Goal: Task Accomplishment & Management: Manage account settings

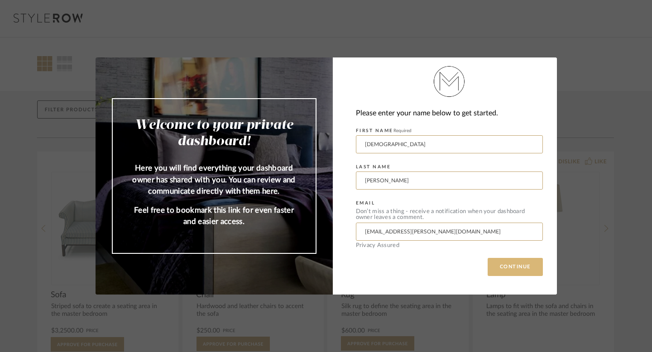
click at [503, 273] on button "CONTINUE" at bounding box center [514, 267] width 55 height 18
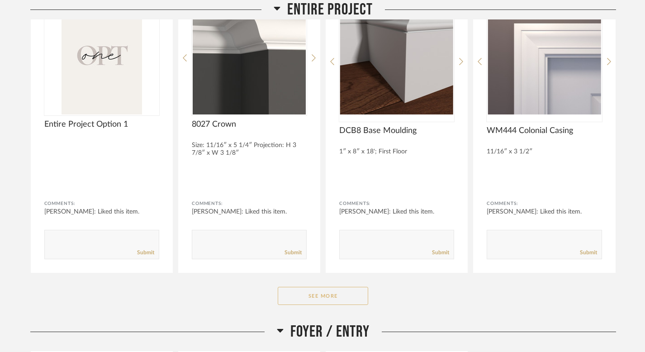
scroll to position [183, 0]
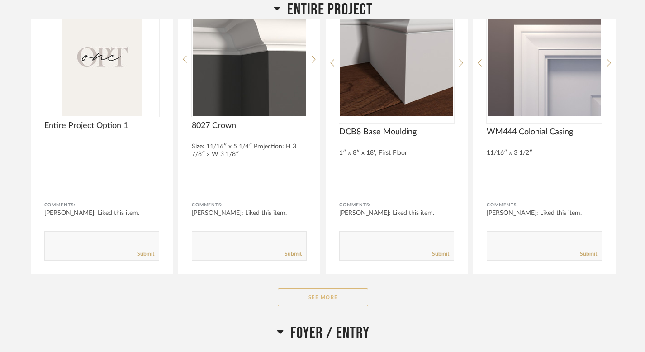
click at [344, 304] on button "See More" at bounding box center [323, 297] width 90 height 18
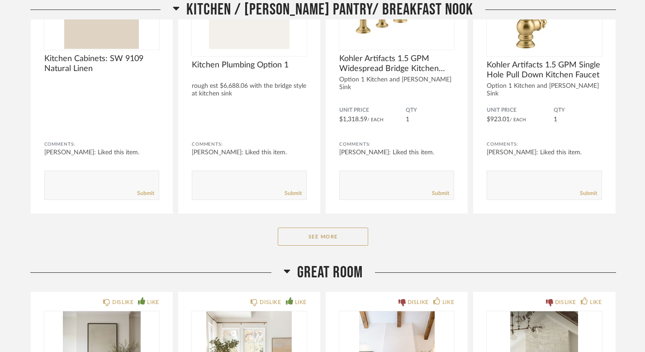
scroll to position [2167, 0]
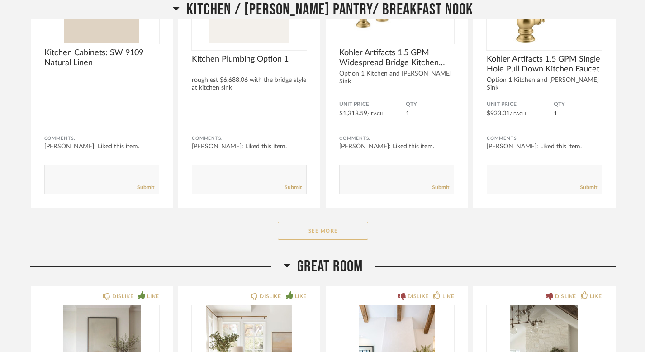
click at [325, 228] on button "See More" at bounding box center [323, 231] width 90 height 18
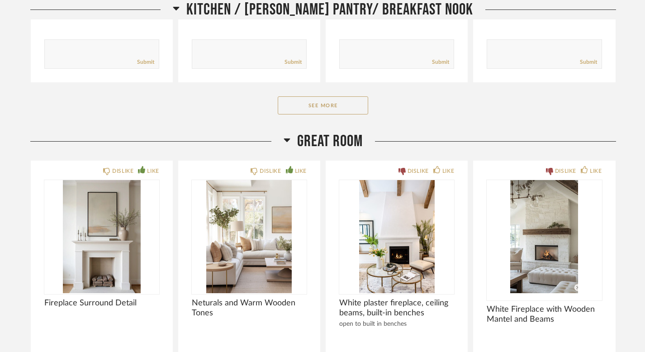
scroll to position [3451, 0]
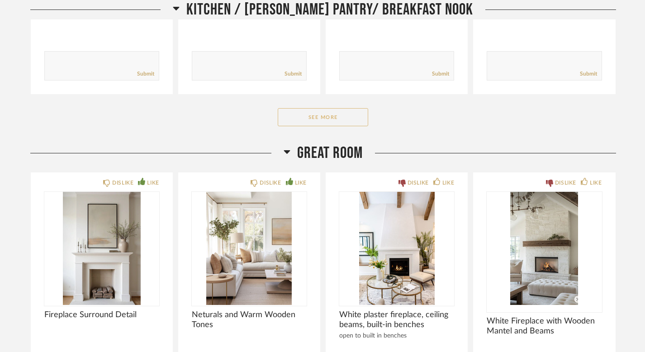
click at [361, 108] on button "See More" at bounding box center [323, 117] width 90 height 18
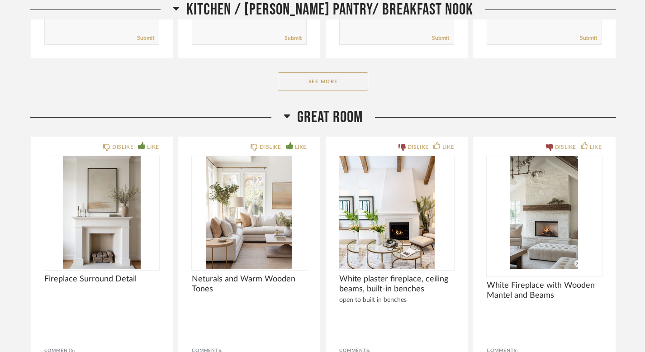
scroll to position [4653, 0]
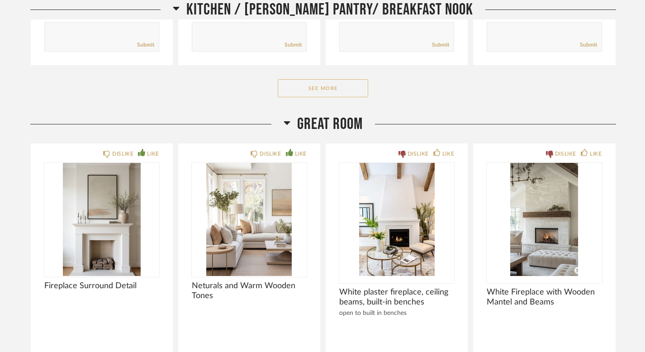
click at [345, 79] on button "See More" at bounding box center [323, 88] width 90 height 18
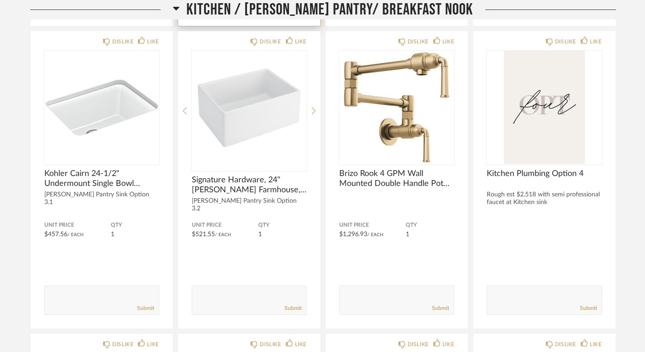
scroll to position [4137, 0]
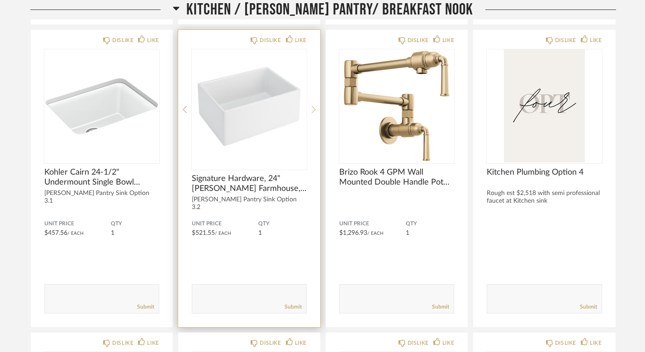
click at [312, 109] on icon at bounding box center [314, 109] width 4 height 8
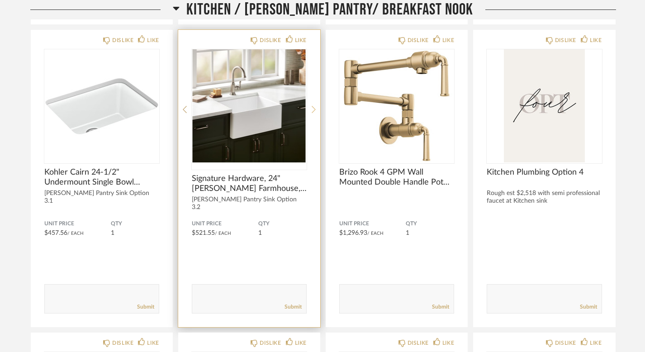
click at [312, 109] on icon at bounding box center [314, 109] width 4 height 8
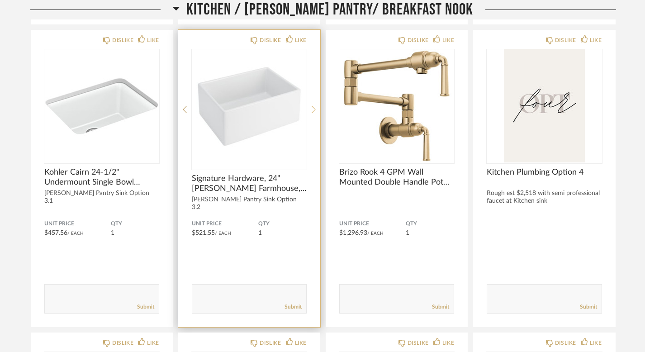
click at [312, 109] on icon at bounding box center [314, 109] width 4 height 8
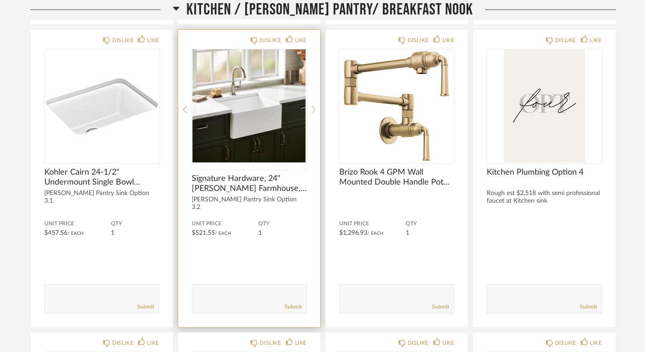
click at [312, 109] on icon at bounding box center [314, 109] width 4 height 8
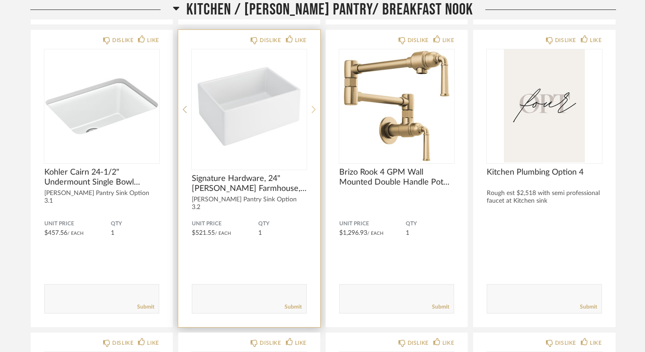
click at [312, 109] on icon at bounding box center [314, 109] width 4 height 8
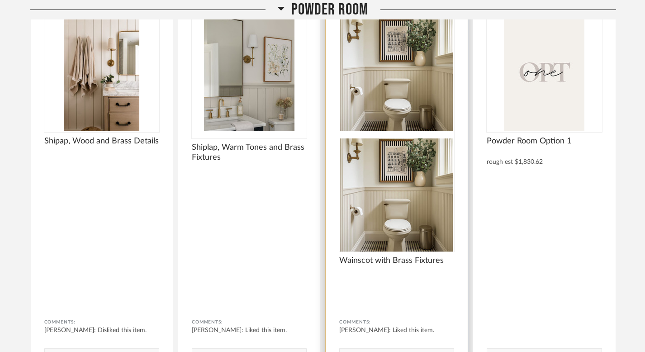
scroll to position [6426, 0]
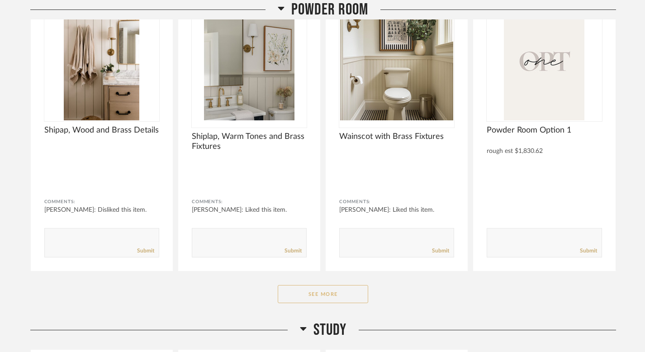
click at [307, 285] on button "See More" at bounding box center [323, 294] width 90 height 18
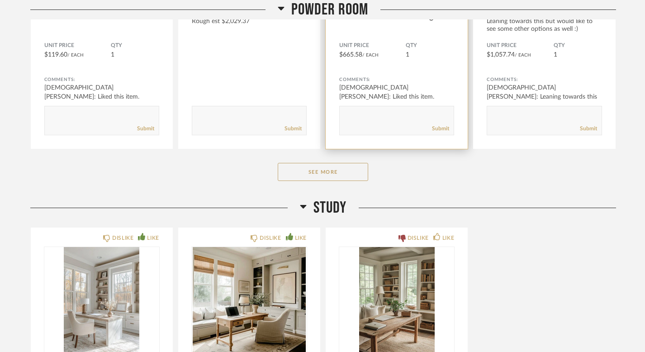
scroll to position [7683, 0]
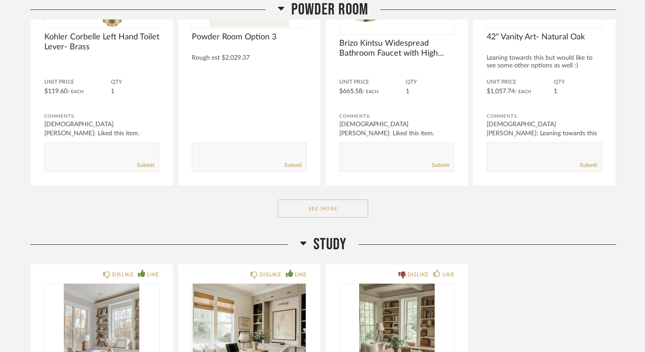
click at [338, 205] on button "See More" at bounding box center [323, 209] width 90 height 18
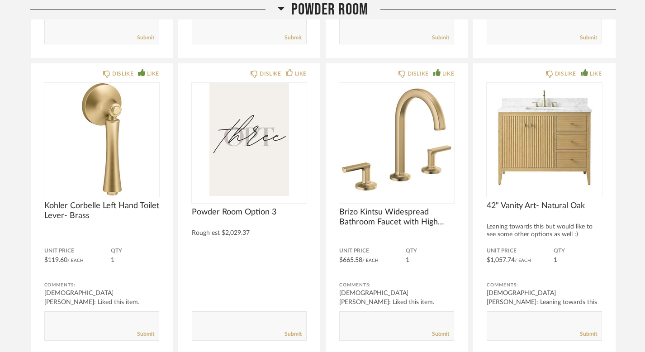
scroll to position [7486, 0]
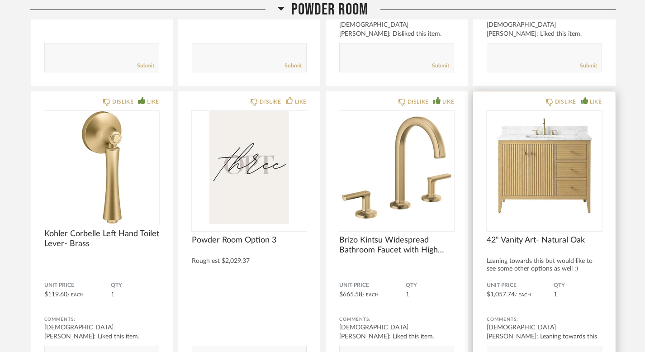
click at [552, 185] on img "0" at bounding box center [544, 167] width 115 height 113
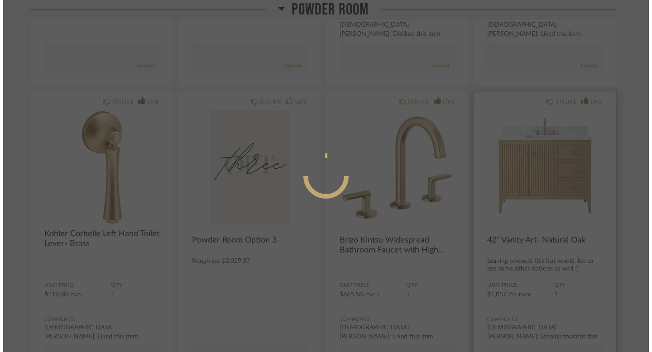
scroll to position [0, 0]
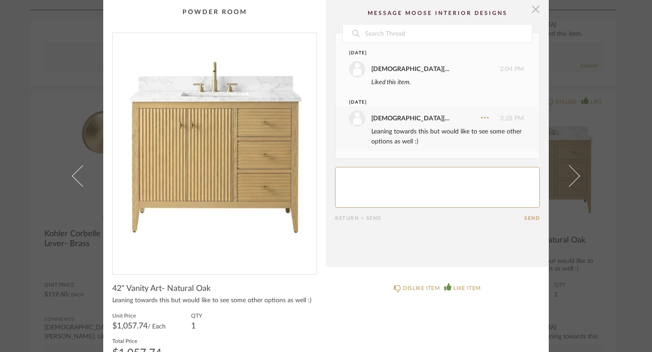
click at [532, 7] on span "button" at bounding box center [535, 9] width 18 height 18
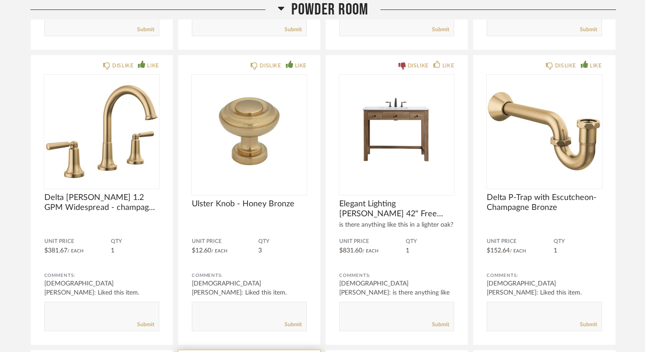
scroll to position [6645, 0]
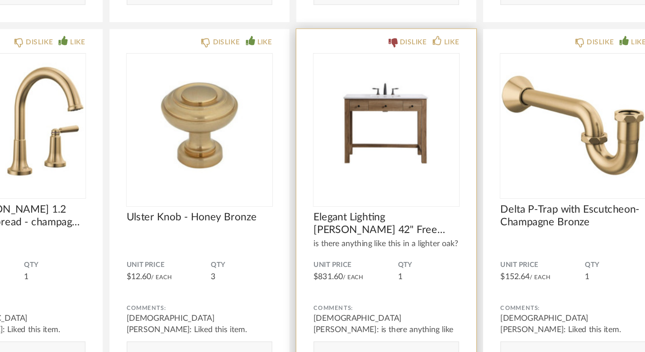
click at [387, 141] on img "0" at bounding box center [396, 132] width 115 height 113
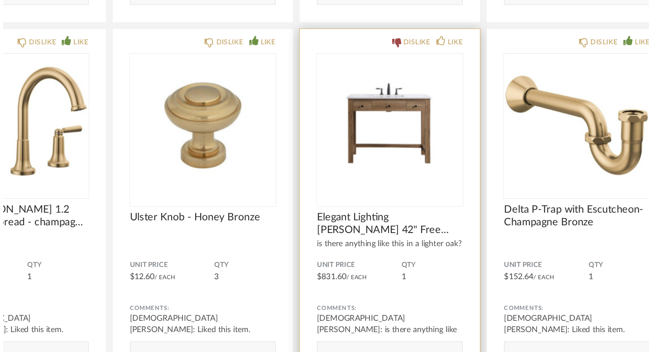
scroll to position [0, 0]
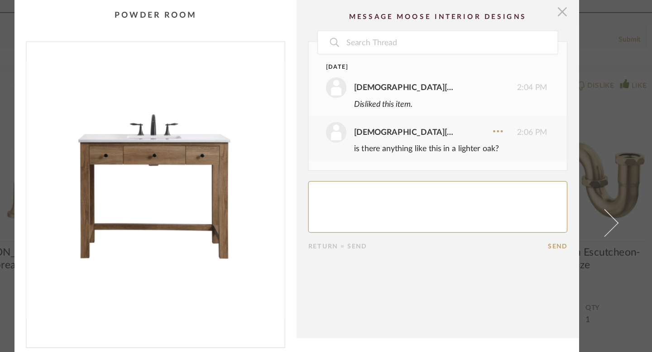
click at [533, 14] on span "button" at bounding box center [535, 9] width 18 height 18
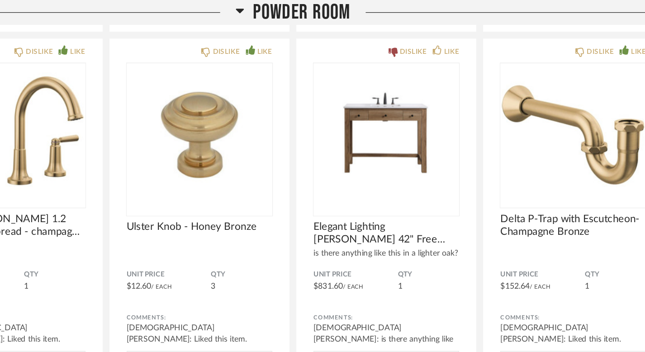
scroll to position [6659, 0]
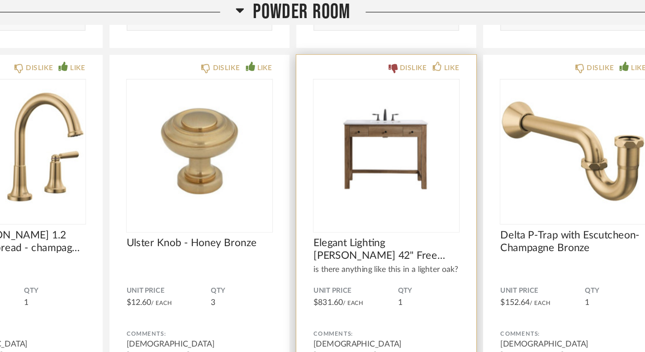
click at [396, 115] on img "0" at bounding box center [396, 119] width 115 height 113
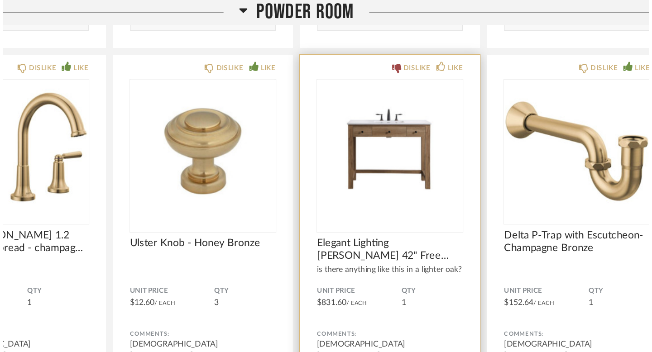
scroll to position [0, 0]
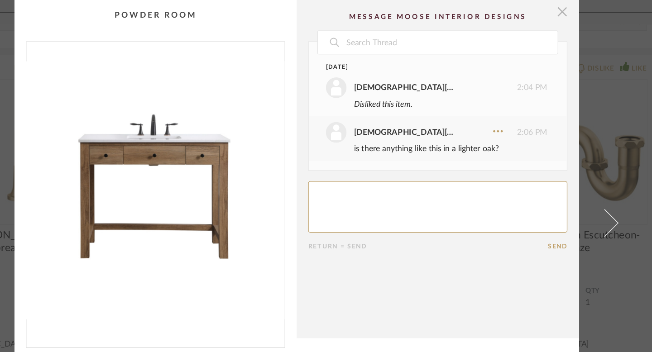
click at [531, 10] on span "button" at bounding box center [535, 9] width 18 height 18
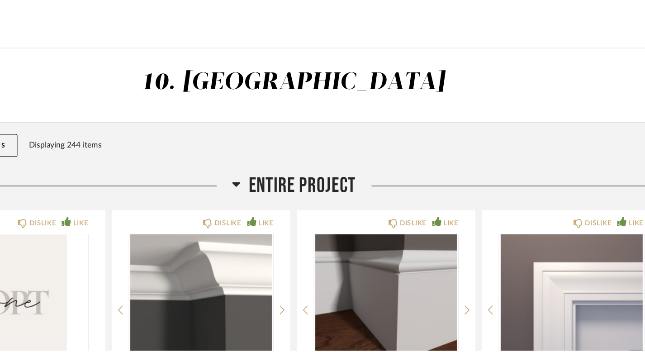
scroll to position [6659, 0]
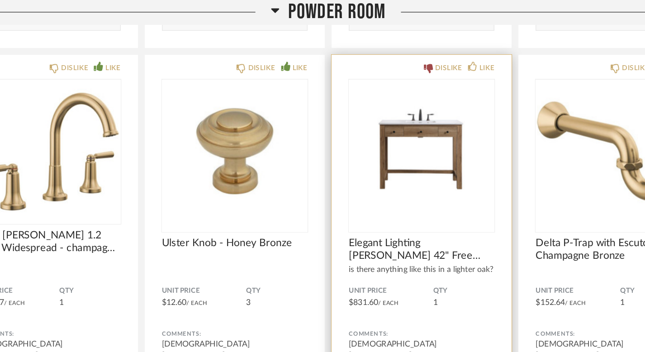
click at [388, 138] on img "0" at bounding box center [396, 119] width 115 height 113
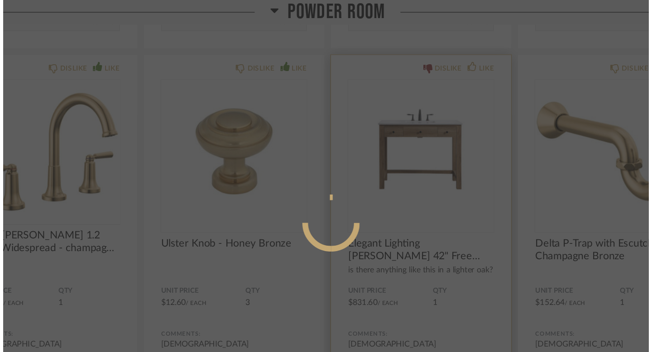
scroll to position [0, 0]
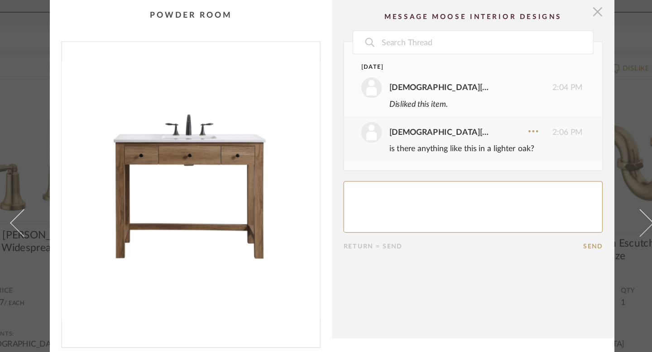
click at [533, 6] on span "button" at bounding box center [535, 9] width 18 height 18
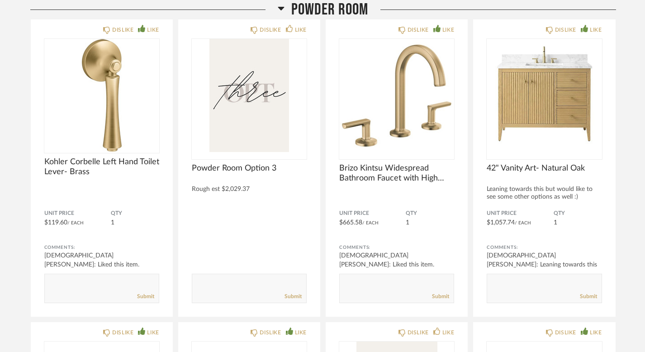
scroll to position [7557, 0]
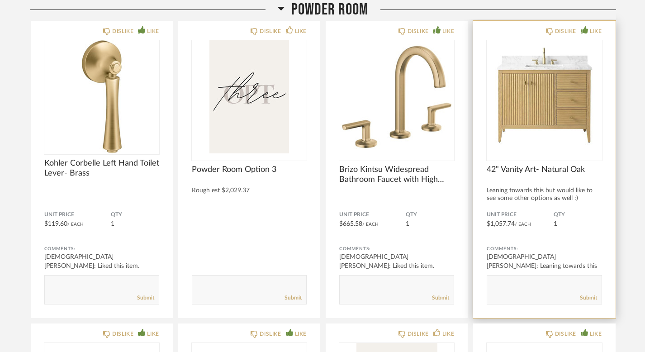
click at [538, 85] on img "0" at bounding box center [544, 96] width 115 height 113
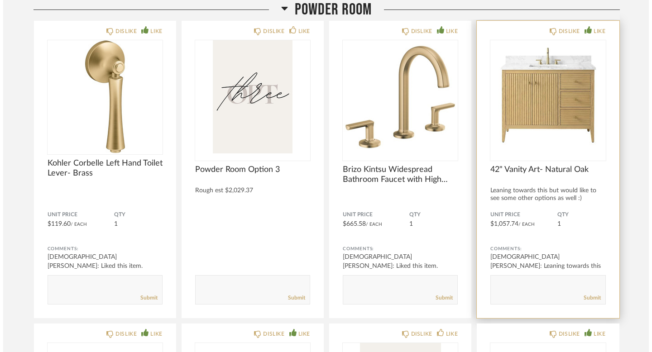
scroll to position [0, 0]
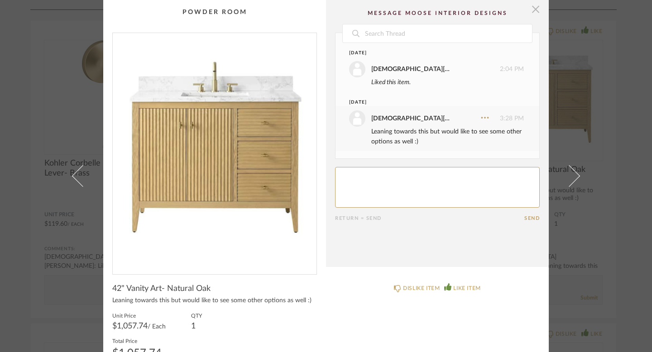
click at [530, 10] on span "button" at bounding box center [535, 9] width 18 height 18
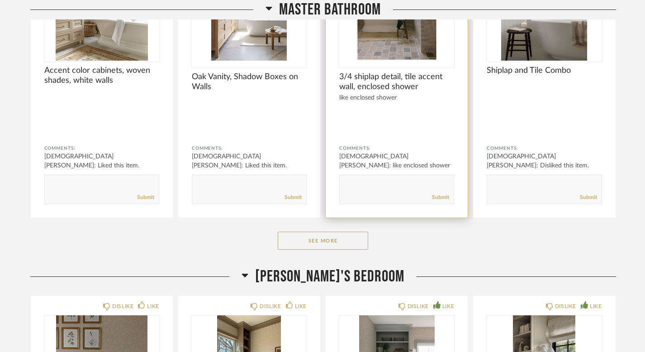
scroll to position [9879, 0]
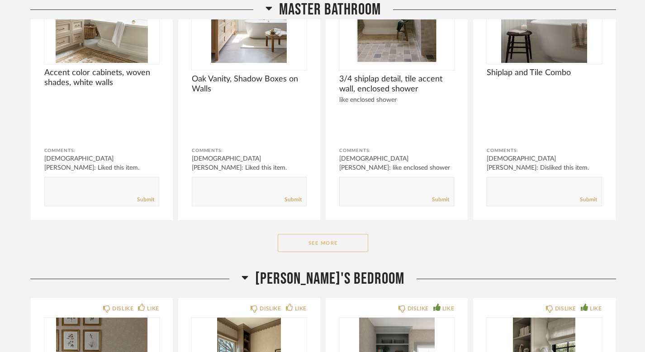
click at [333, 241] on button "See More" at bounding box center [323, 243] width 90 height 18
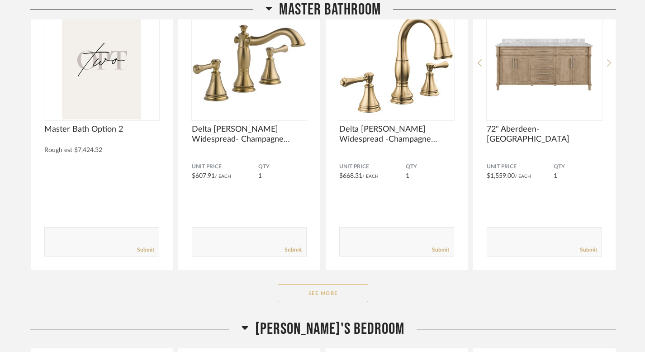
scroll to position [10963, 0]
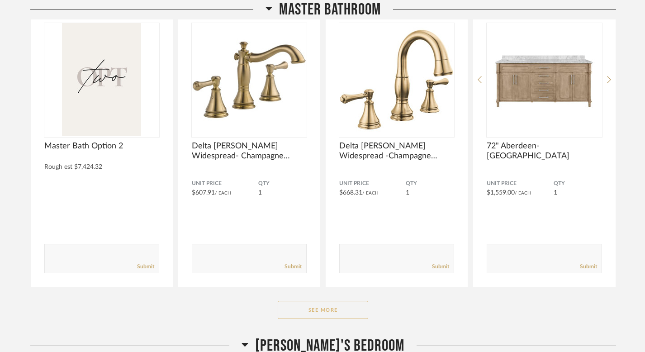
click at [335, 305] on button "See More" at bounding box center [323, 310] width 90 height 18
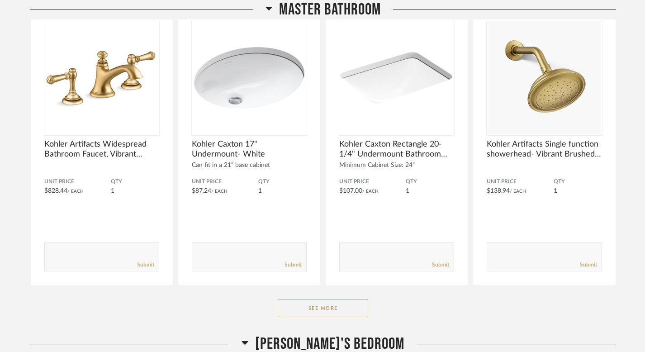
scroll to position [12108, 0]
click at [300, 299] on button "See More" at bounding box center [323, 308] width 90 height 18
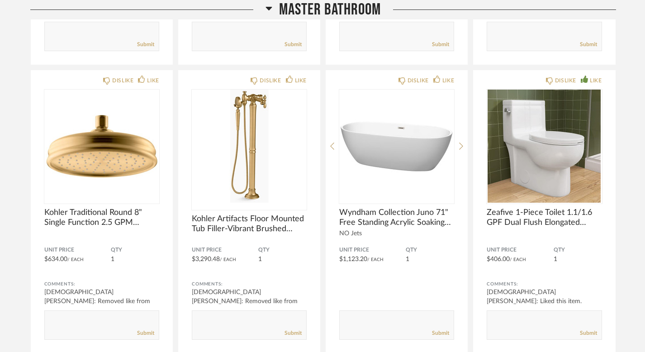
scroll to position [12626, 0]
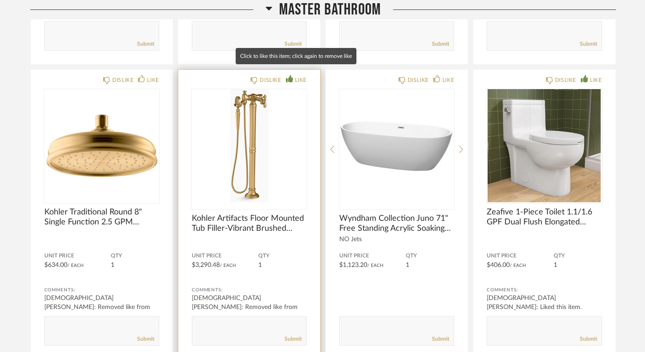
click at [298, 76] on div "LIKE" at bounding box center [301, 80] width 12 height 9
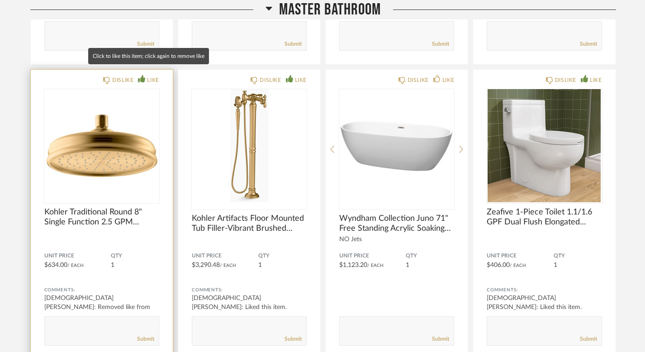
click at [153, 76] on div "LIKE" at bounding box center [153, 80] width 12 height 9
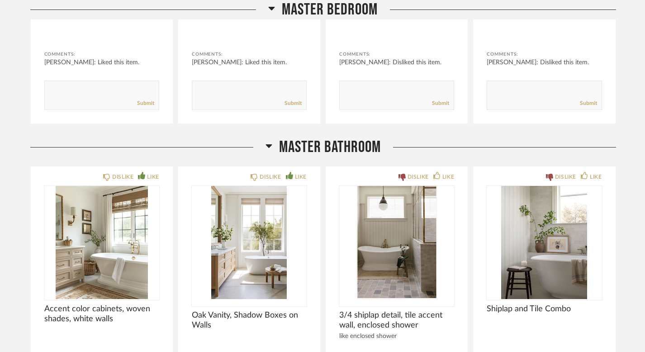
scroll to position [9641, 0]
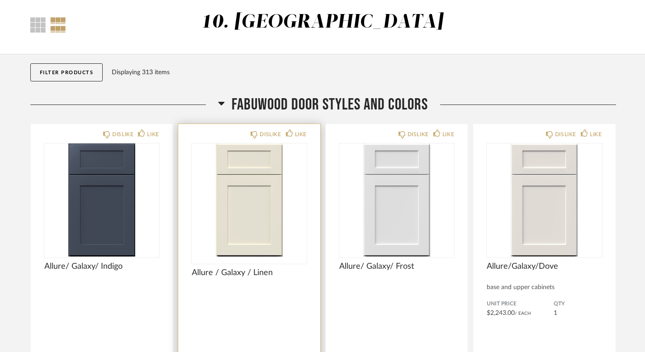
scroll to position [41, 0]
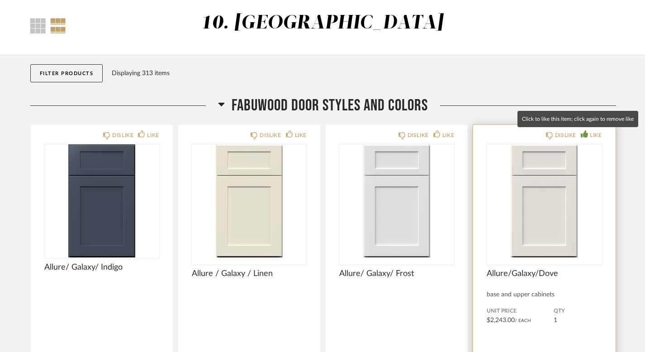
click at [586, 134] on icon at bounding box center [584, 133] width 7 height 7
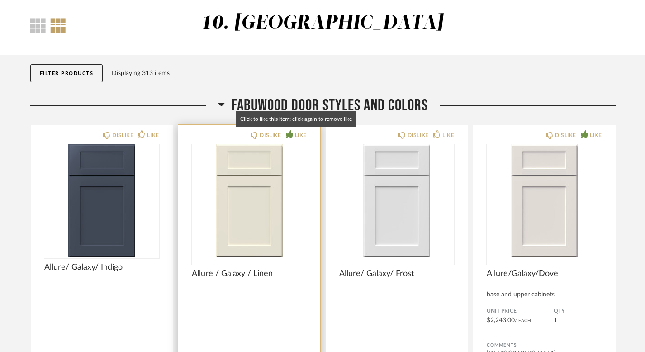
click at [298, 134] on div "LIKE" at bounding box center [301, 135] width 12 height 9
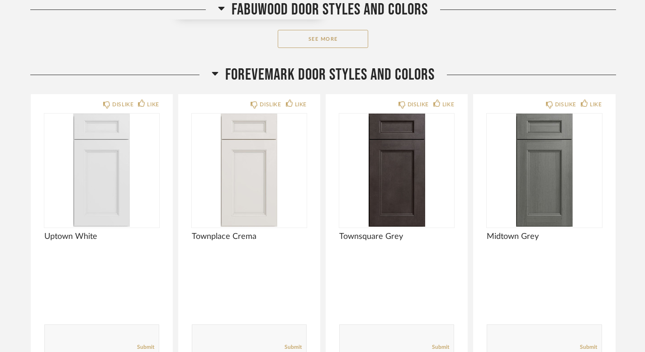
scroll to position [438, 0]
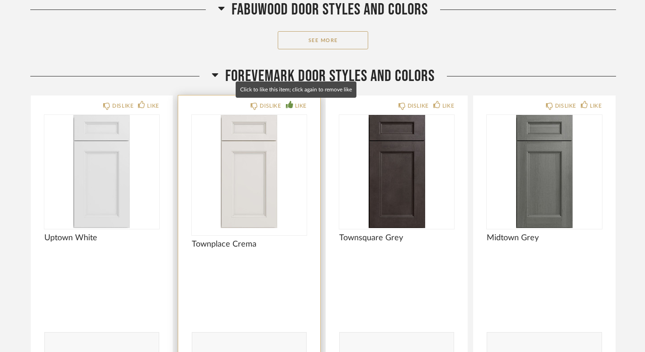
click at [300, 108] on div "LIKE" at bounding box center [301, 105] width 12 height 9
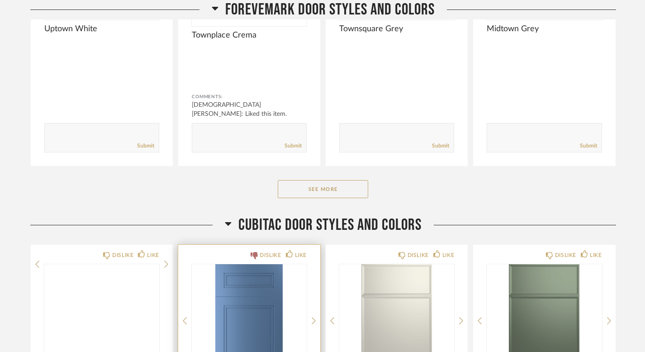
scroll to position [658, 0]
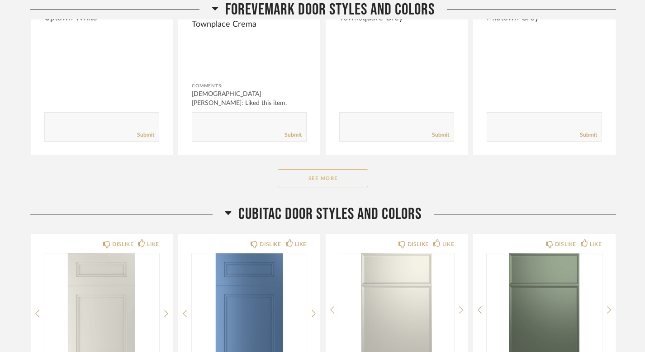
click at [314, 172] on button "See More" at bounding box center [323, 178] width 90 height 18
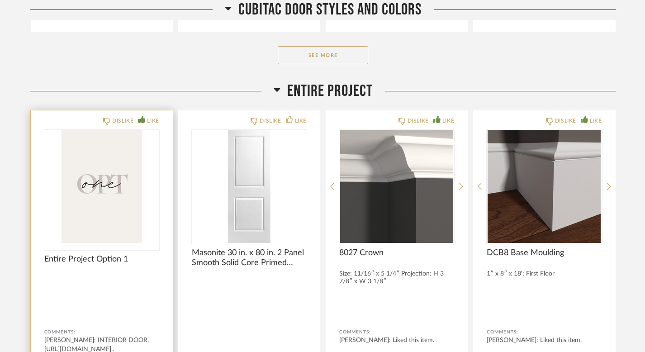
scroll to position [2270, 0]
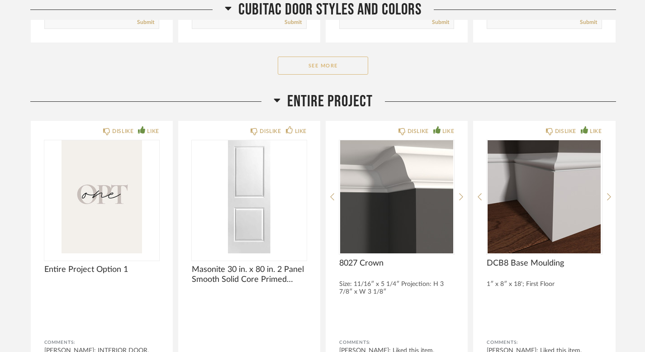
click at [328, 64] on button "See More" at bounding box center [323, 66] width 90 height 18
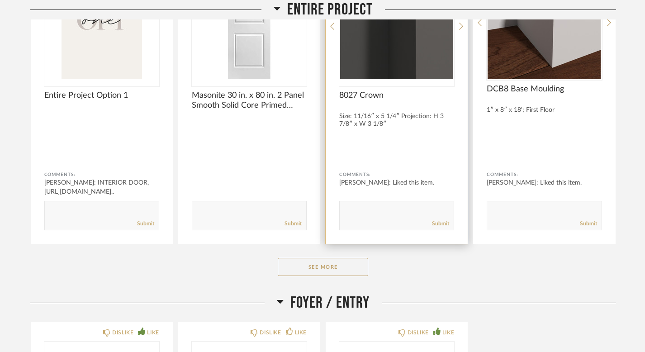
scroll to position [3034, 0]
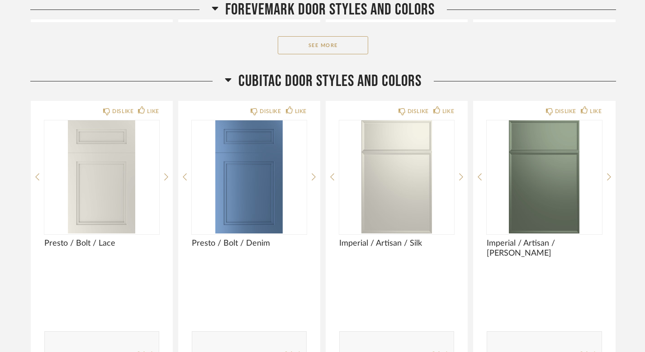
scroll to position [789, 0]
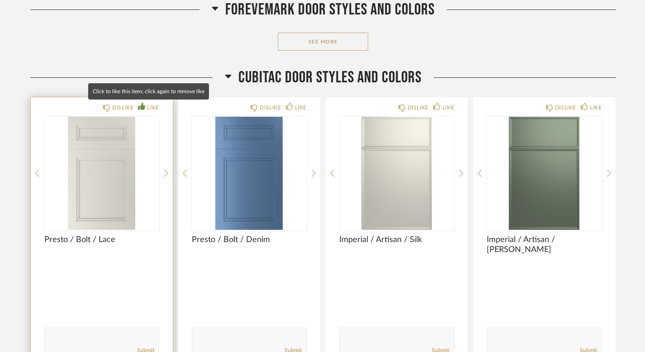
click at [152, 109] on div "LIKE" at bounding box center [153, 107] width 12 height 9
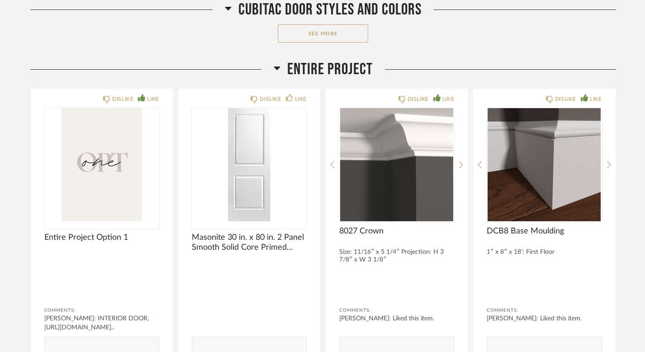
scroll to position [1123, 0]
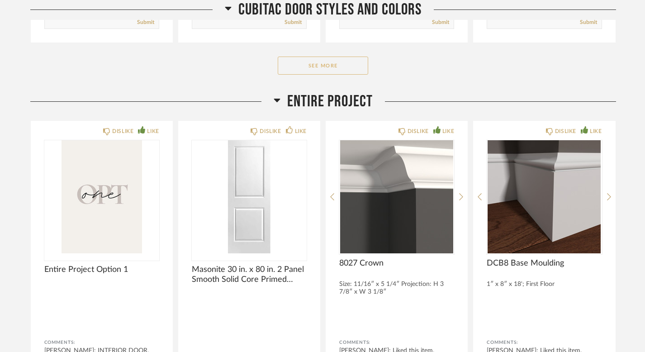
click at [333, 63] on button "See More" at bounding box center [323, 66] width 90 height 18
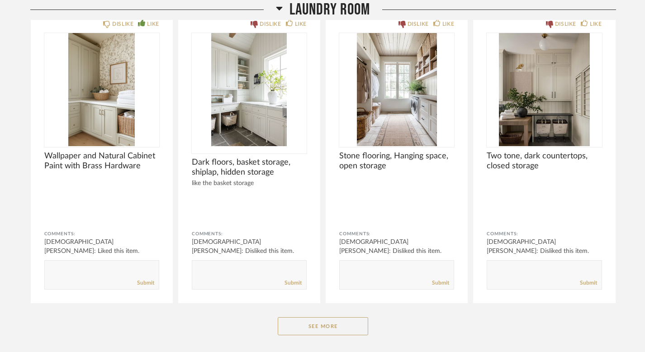
scroll to position [7065, 0]
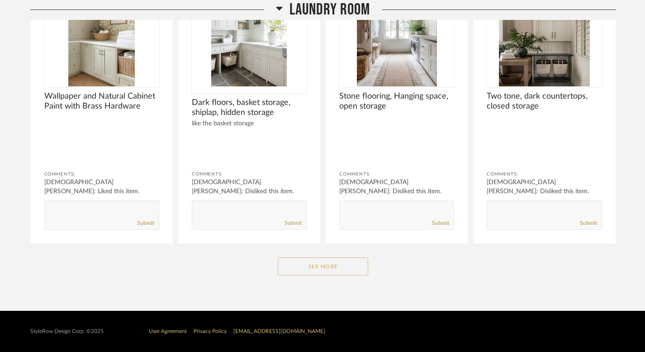
click at [297, 269] on button "See More" at bounding box center [323, 266] width 90 height 18
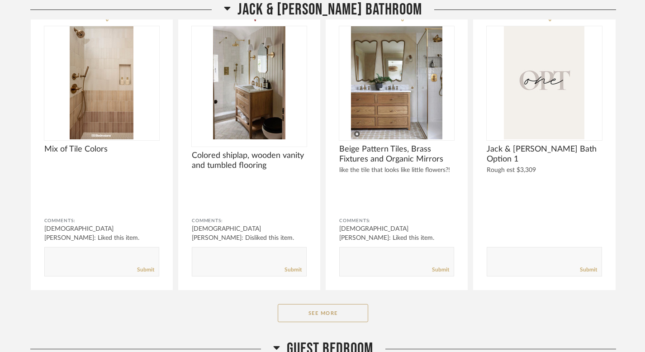
scroll to position [5971, 0]
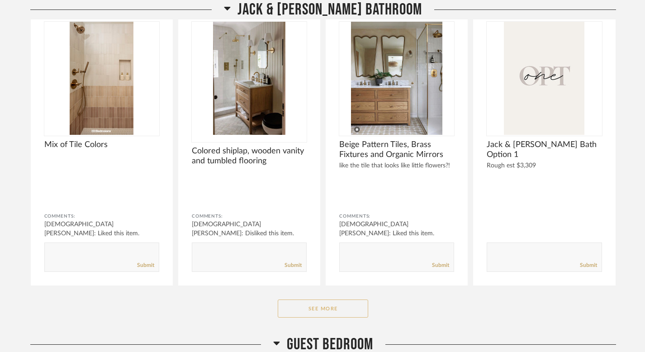
click at [301, 305] on button "See More" at bounding box center [323, 309] width 90 height 18
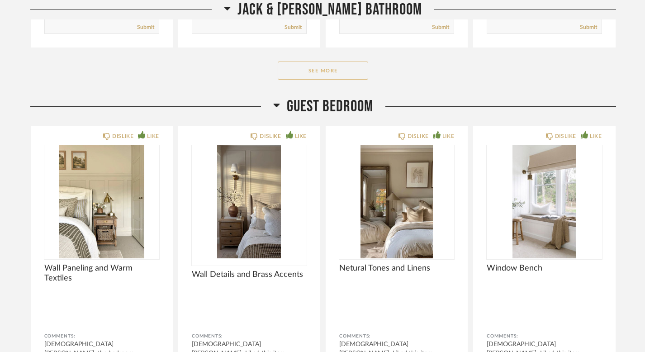
scroll to position [7379, 0]
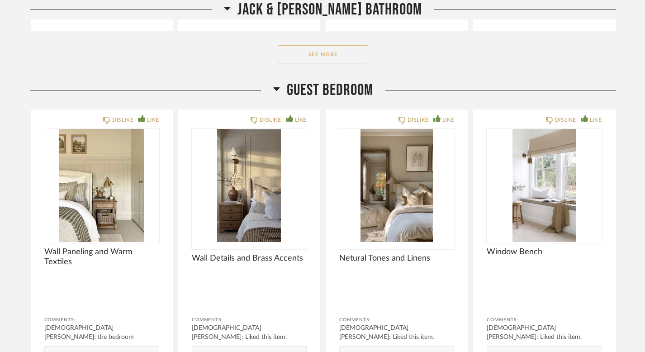
click at [349, 52] on button "See More" at bounding box center [323, 54] width 90 height 18
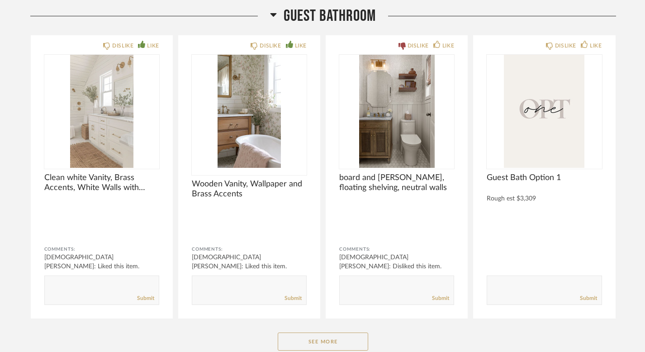
scroll to position [8663, 0]
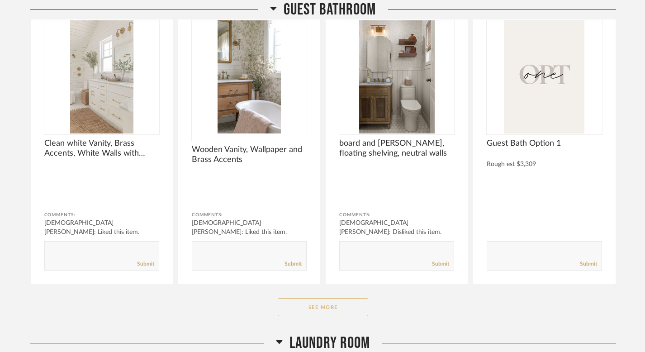
click at [324, 307] on button "See More" at bounding box center [323, 307] width 90 height 18
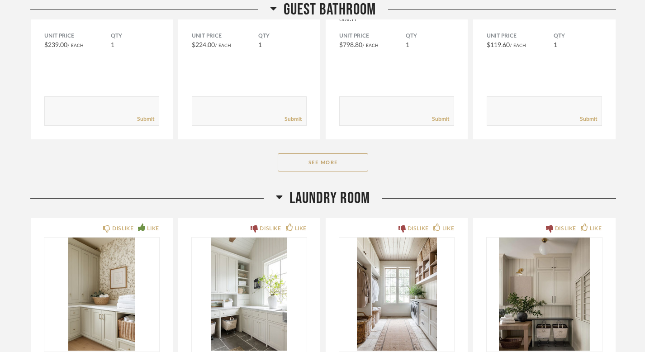
scroll to position [9926, 0]
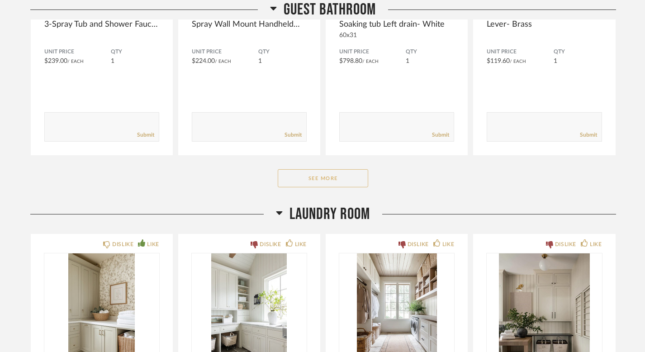
click at [333, 176] on button "See More" at bounding box center [323, 178] width 90 height 18
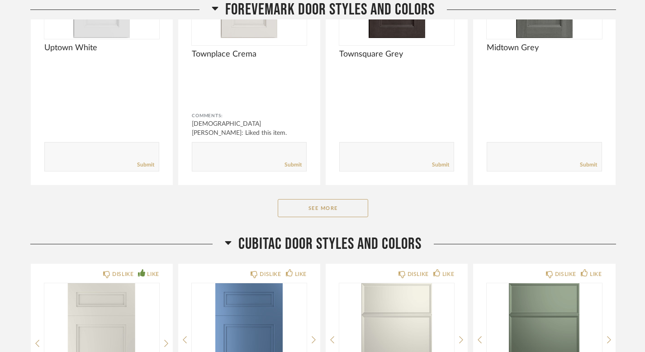
scroll to position [624, 0]
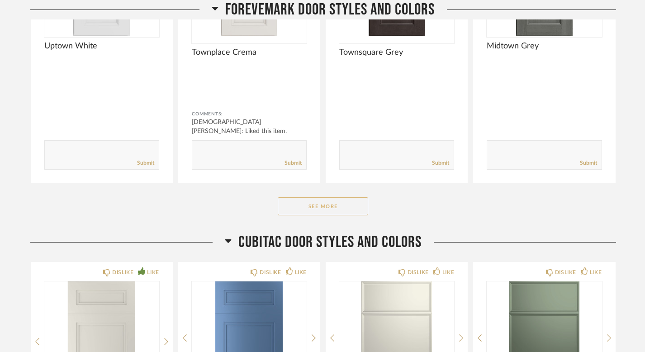
click at [291, 213] on button "See More" at bounding box center [323, 206] width 90 height 18
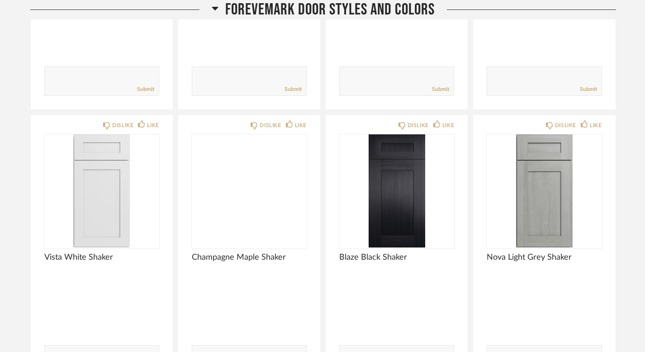
scroll to position [1306, 0]
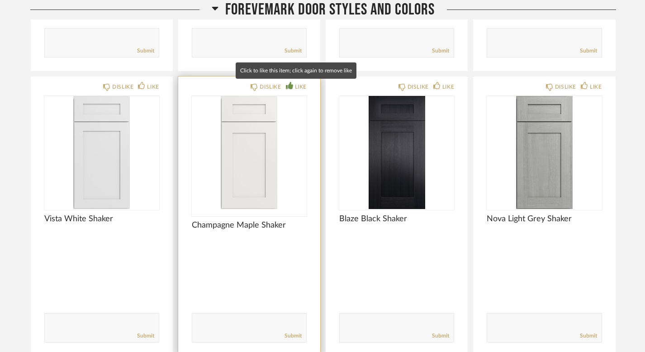
click at [295, 84] on div "LIKE" at bounding box center [301, 86] width 12 height 9
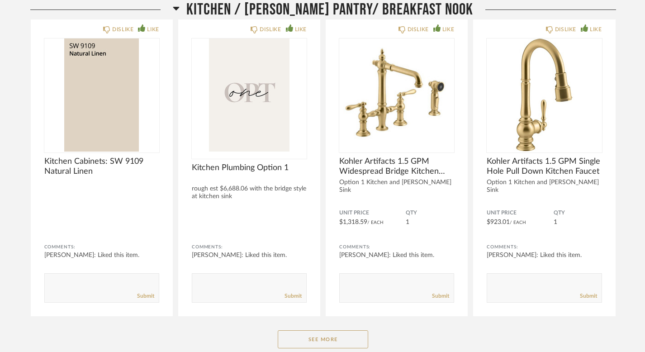
scroll to position [3973, 0]
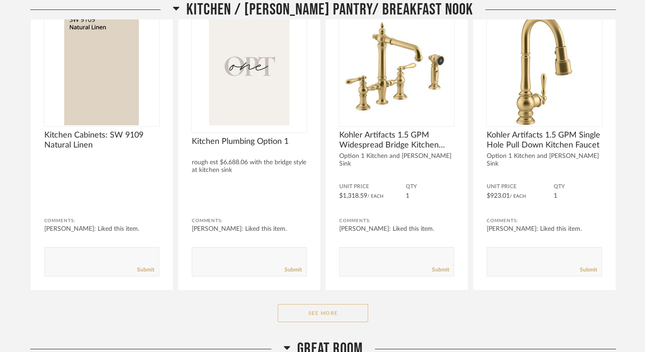
click at [281, 320] on button "See More" at bounding box center [323, 313] width 90 height 18
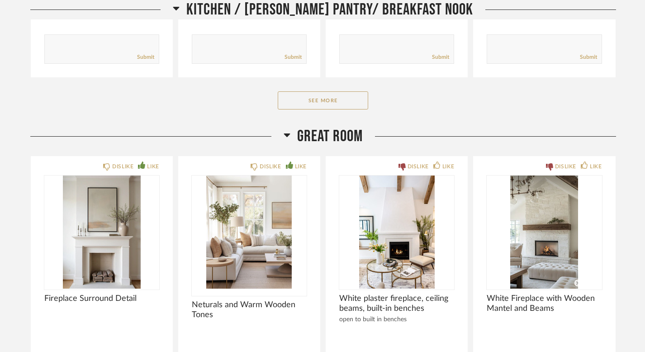
scroll to position [5376, 0]
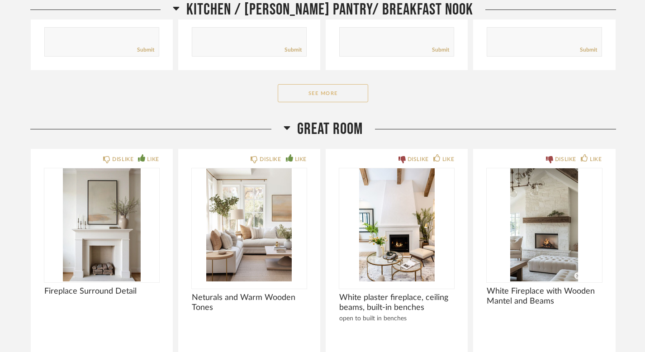
click at [353, 90] on button "See More" at bounding box center [323, 93] width 90 height 18
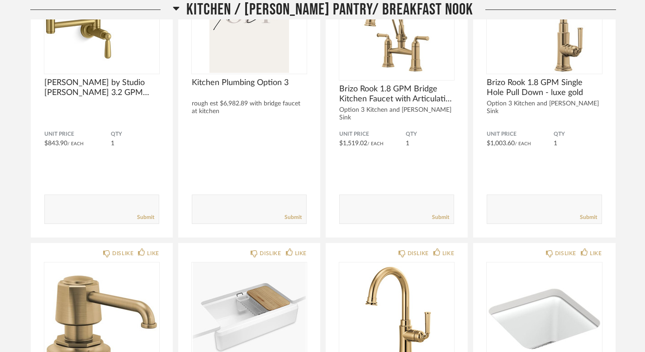
scroll to position [5517, 0]
